Goal: Task Accomplishment & Management: Complete application form

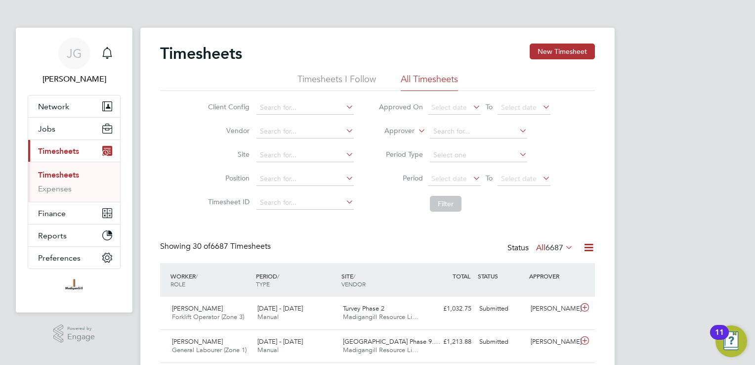
click at [540, 60] on div "Timesheets New Timesheet" at bounding box center [377, 58] width 435 height 30
click at [540, 54] on button "New Timesheet" at bounding box center [562, 51] width 65 height 16
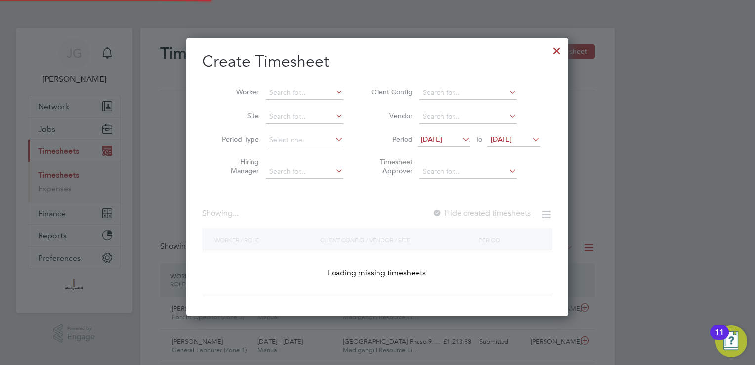
scroll to position [877, 382]
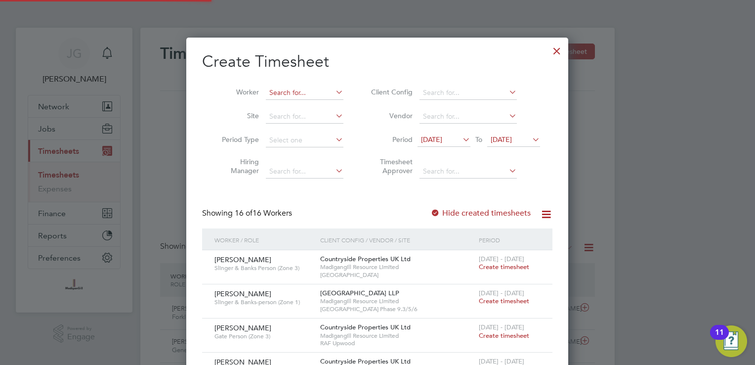
click at [326, 87] on input at bounding box center [305, 93] width 78 height 14
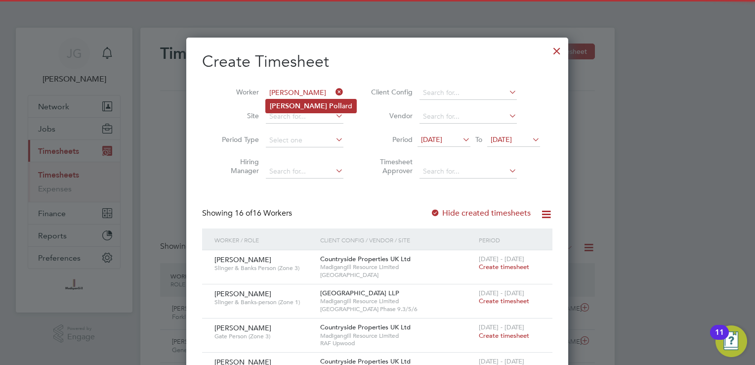
click at [323, 108] on li "[PERSON_NAME] [PERSON_NAME]" at bounding box center [311, 105] width 90 height 13
type input "[PERSON_NAME]"
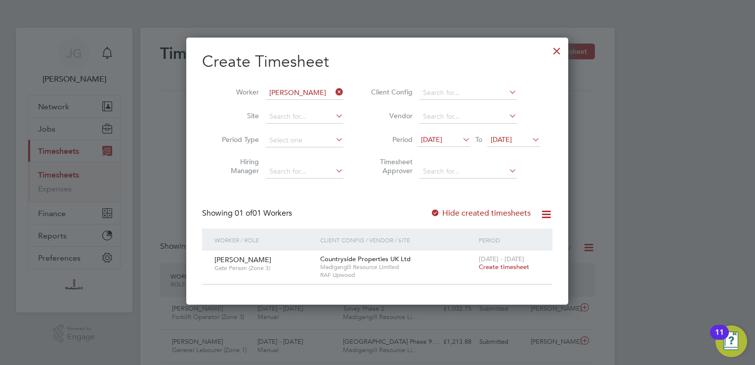
scroll to position [4, 5]
click at [521, 264] on span "Create timesheet" at bounding box center [504, 266] width 50 height 8
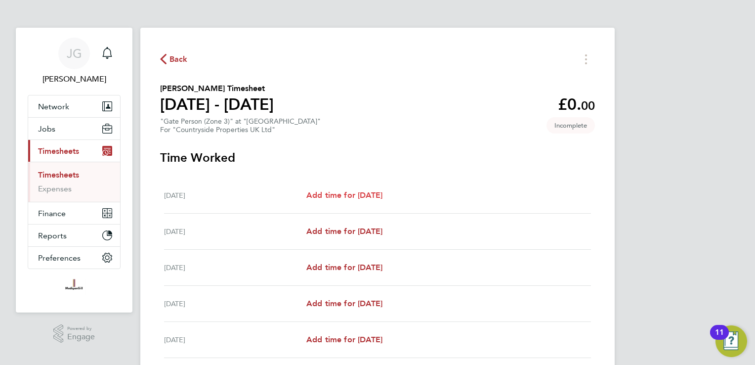
click at [382, 194] on span "Add time for [DATE]" at bounding box center [344, 194] width 76 height 9
select select "30"
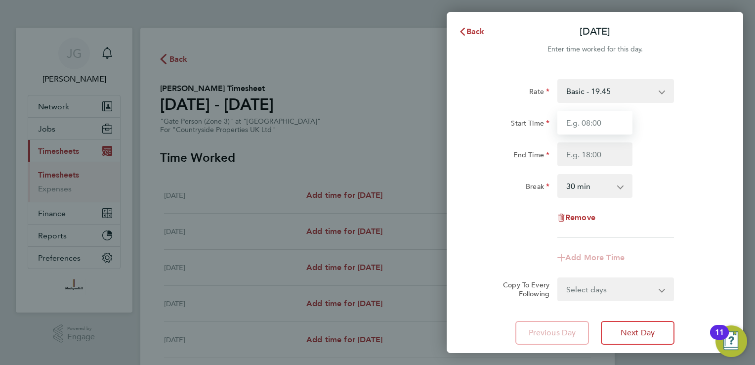
click at [580, 119] on input "Start Time" at bounding box center [594, 123] width 75 height 24
type input "08:00"
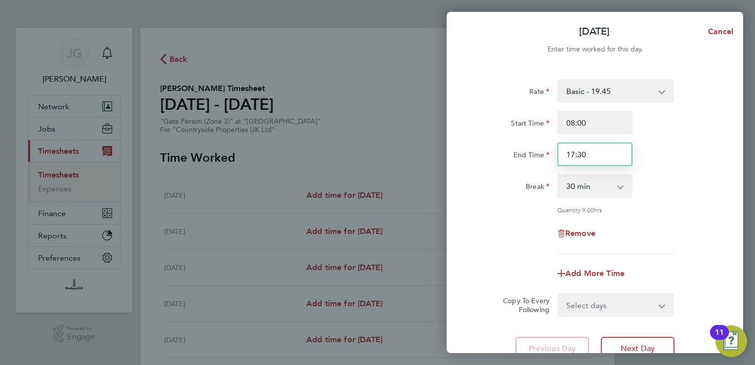
click at [591, 156] on input "17:30" at bounding box center [594, 154] width 75 height 24
type input "17:00"
click at [649, 217] on div "Rate Basic - 19.45 Start Time 08:00 End Time 17:00 Break 0 min 15 min 30 min 45…" at bounding box center [594, 166] width 241 height 174
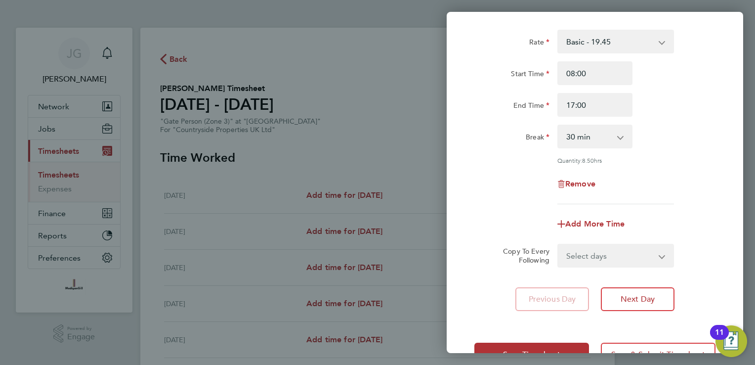
drag, startPoint x: 621, startPoint y: 256, endPoint x: 618, endPoint y: 266, distance: 10.8
click at [621, 256] on select "Select days Day Weekday (Mon-Fri) Weekend (Sat-Sun) [DATE] [DATE] [DATE] [DATE]…" at bounding box center [610, 256] width 104 height 22
click at [603, 262] on select "Select days Day Weekday (Mon-Fri) Weekend (Sat-Sun) [DATE] [DATE] [DATE] [DATE]…" at bounding box center [610, 256] width 104 height 22
select select "WEEKDAY"
click at [558, 245] on select "Select days Day Weekday (Mon-Fri) Weekend (Sat-Sun) [DATE] [DATE] [DATE] [DATE]…" at bounding box center [610, 256] width 104 height 22
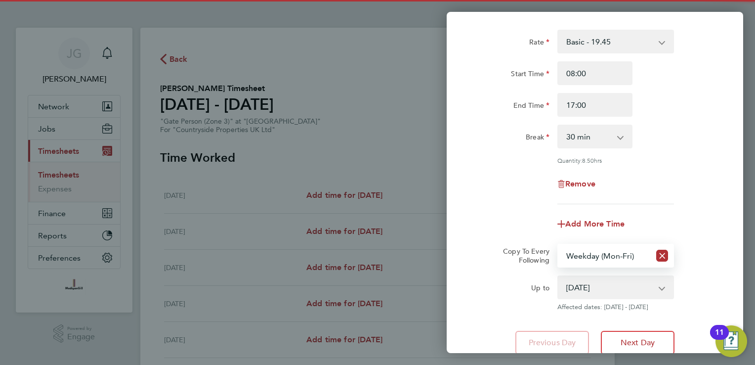
click at [601, 288] on select "[DATE] [DATE] [DATE] [DATE] [DATE] [DATE]" at bounding box center [609, 287] width 103 height 22
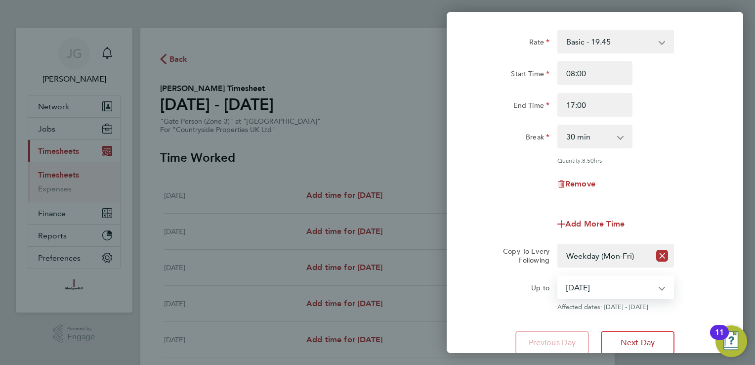
select select "[DATE]"
click at [558, 276] on select "[DATE] [DATE] [DATE] [DATE] [DATE] [DATE]" at bounding box center [609, 287] width 103 height 22
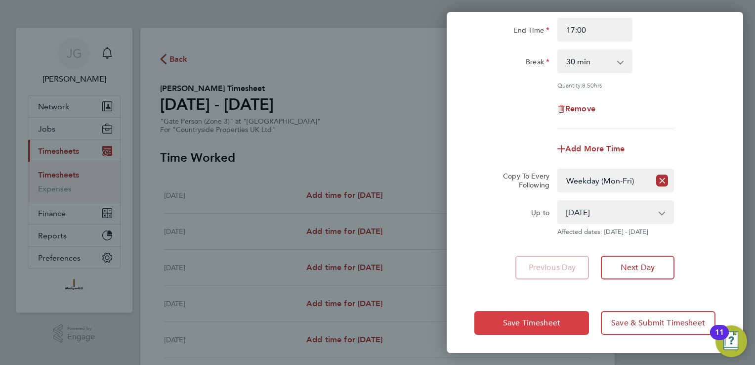
click at [572, 323] on button "Save Timesheet" at bounding box center [531, 323] width 115 height 24
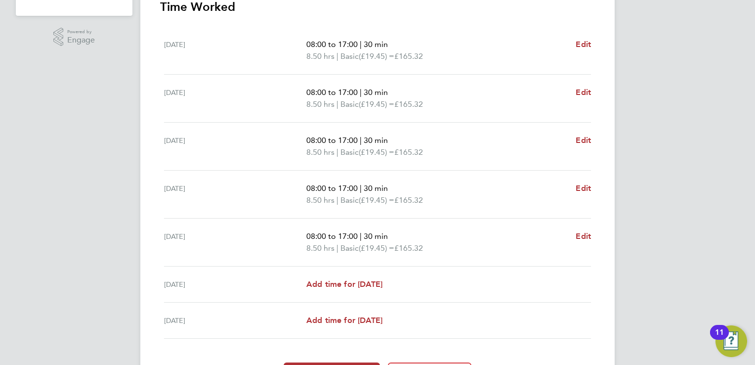
scroll to position [346, 0]
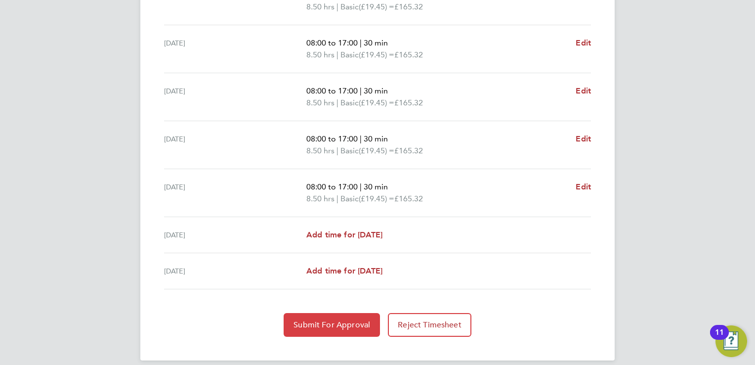
click at [347, 329] on button "Submit For Approval" at bounding box center [332, 325] width 96 height 24
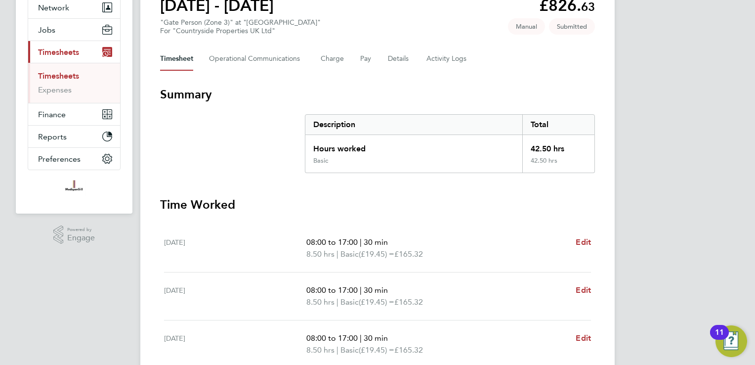
scroll to position [0, 0]
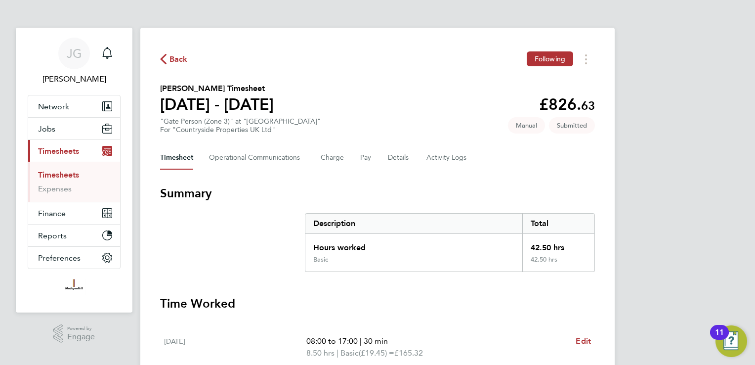
click at [182, 71] on div "Back Following [PERSON_NAME] Timesheet [DATE] - [DATE] £826. 63 "Gate Person (Z…" at bounding box center [377, 367] width 474 height 678
click at [182, 62] on span "Back" at bounding box center [178, 59] width 18 height 12
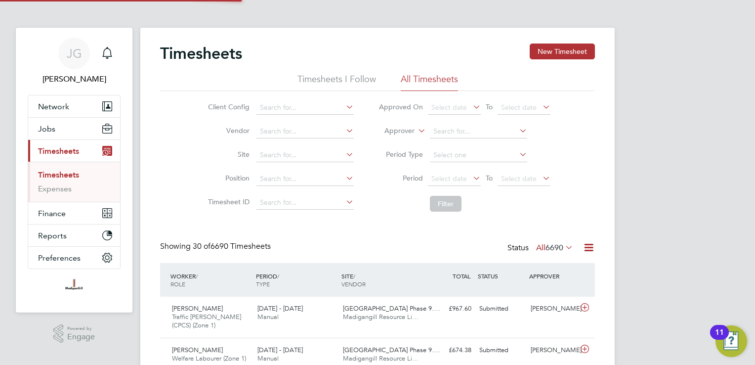
scroll to position [33, 86]
